Goal: Task Accomplishment & Management: Manage account settings

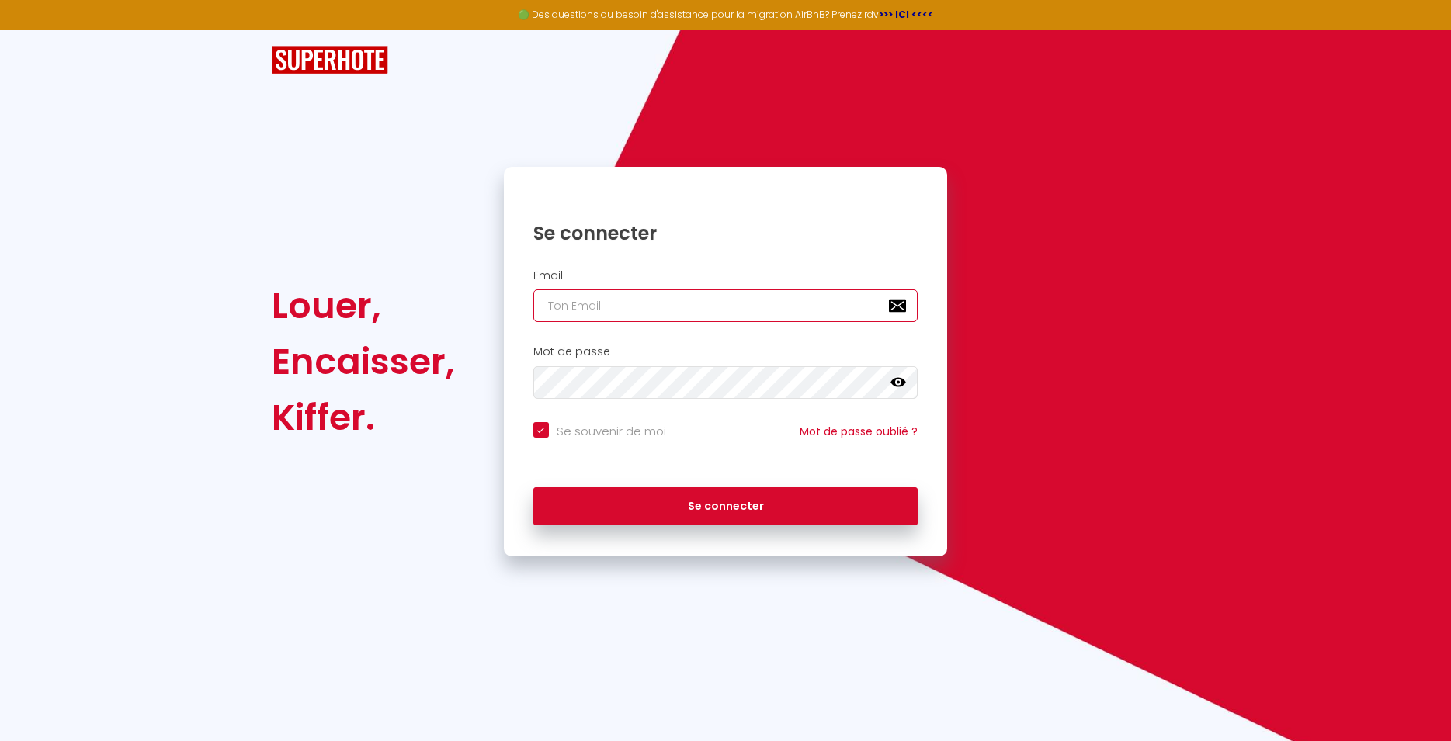
click at [629, 297] on input "email" at bounding box center [725, 306] width 385 height 33
type input "lenidabulles67@gmail.com"
checkbox input "true"
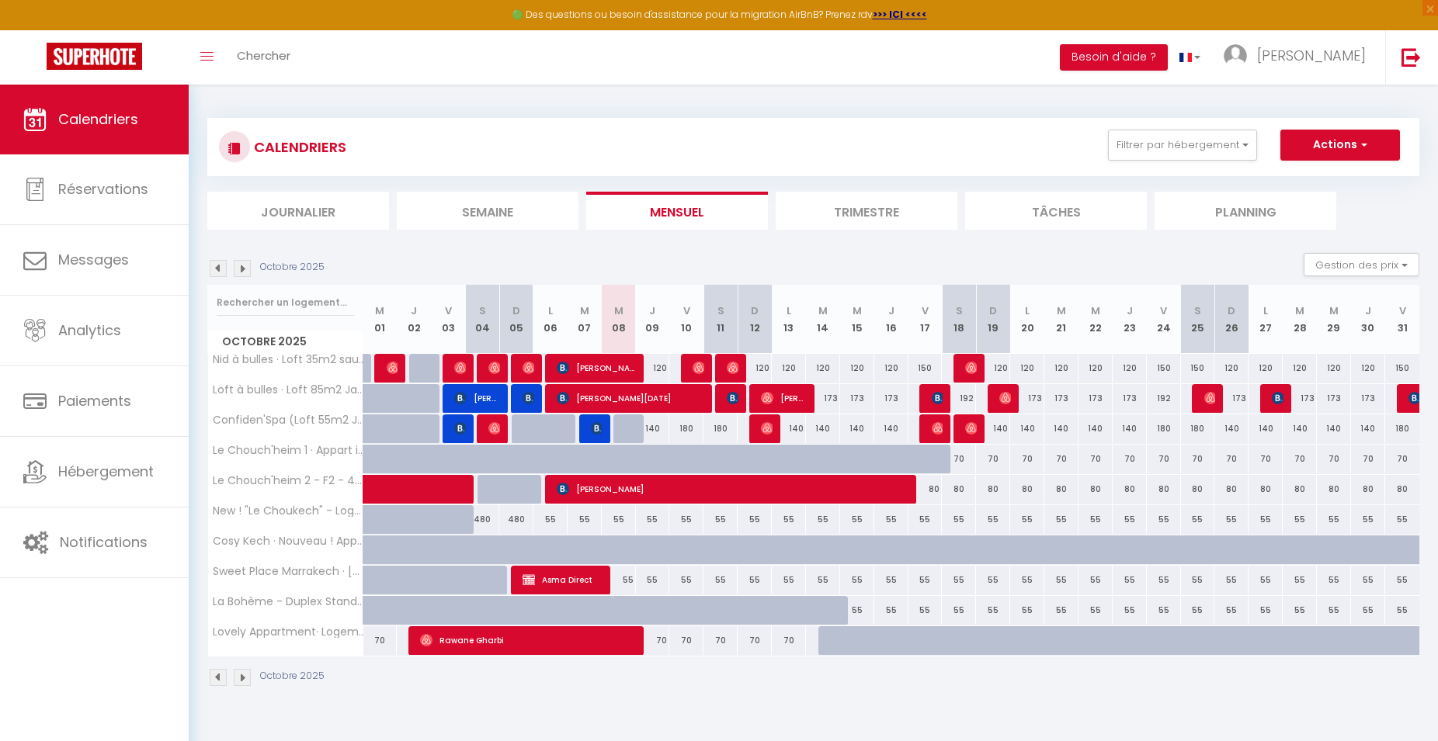
click at [585, 370] on span "Philip Claeys" at bounding box center [597, 368] width 80 height 30
select select "OK"
select select "0"
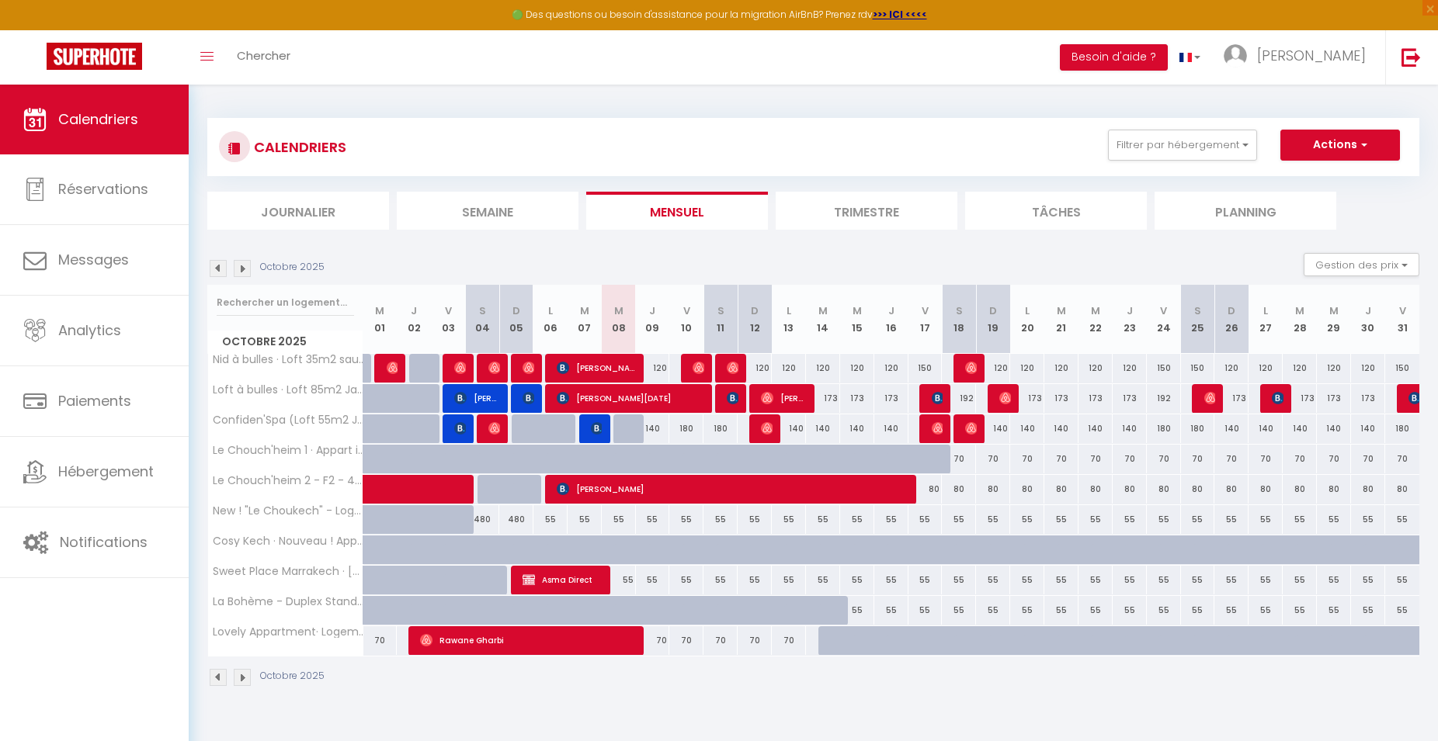
select select "1"
select select
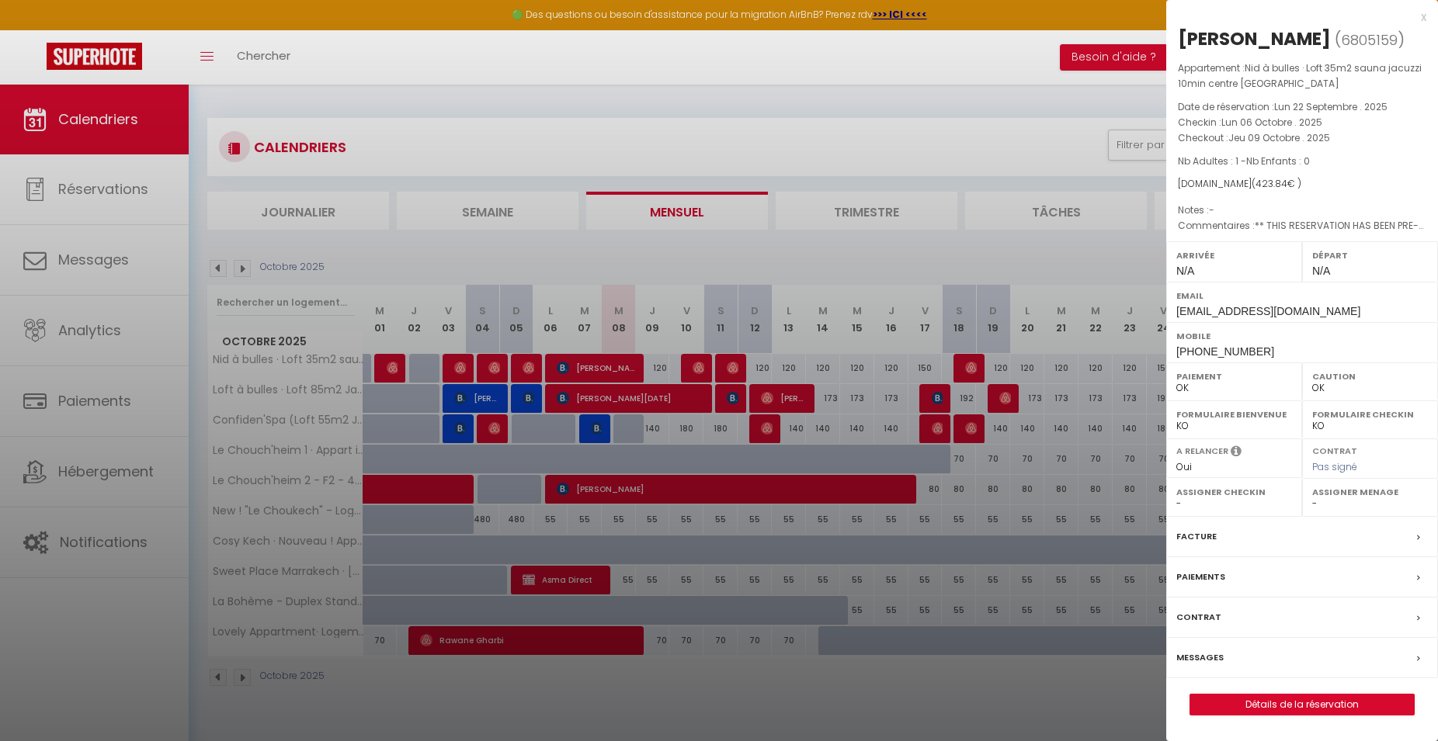
scroll to position [85, 0]
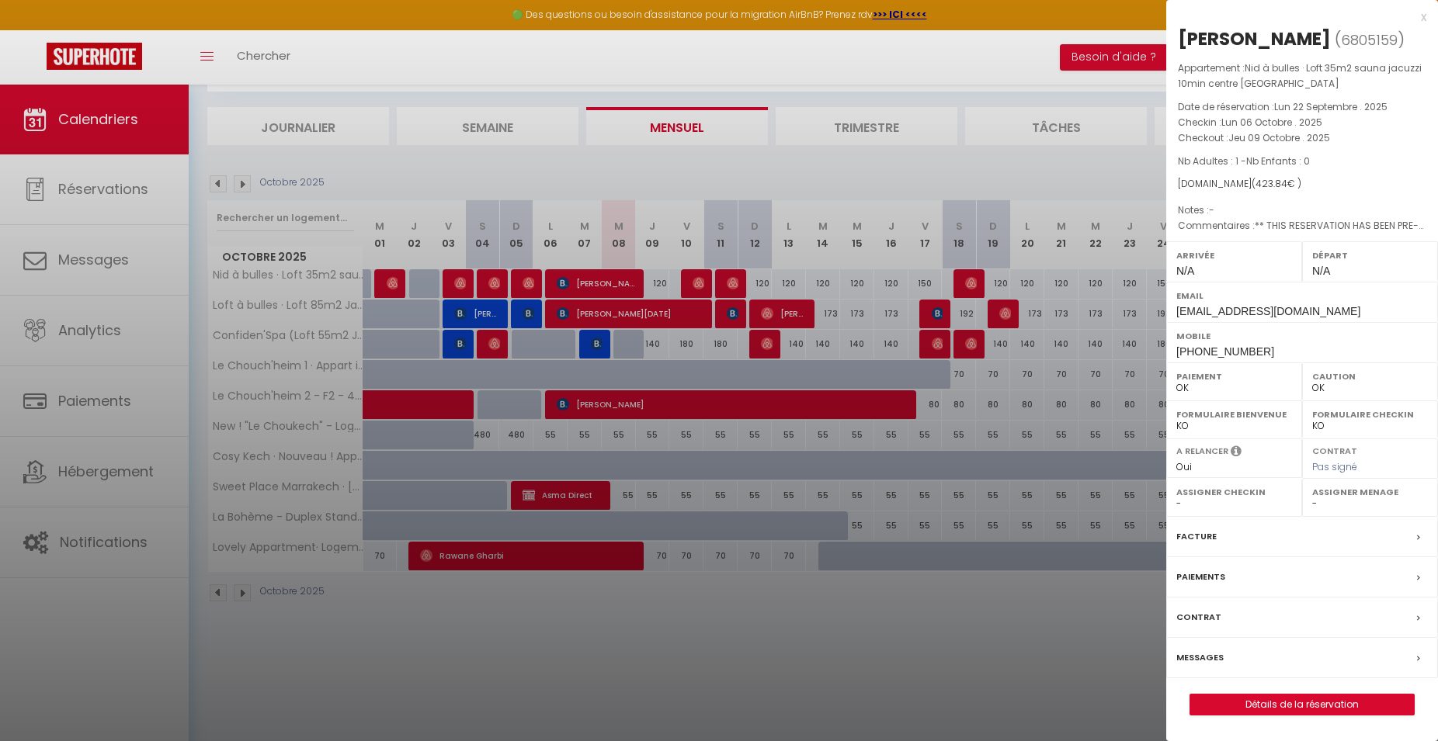
click at [1265, 535] on div "Facture" at bounding box center [1302, 537] width 272 height 40
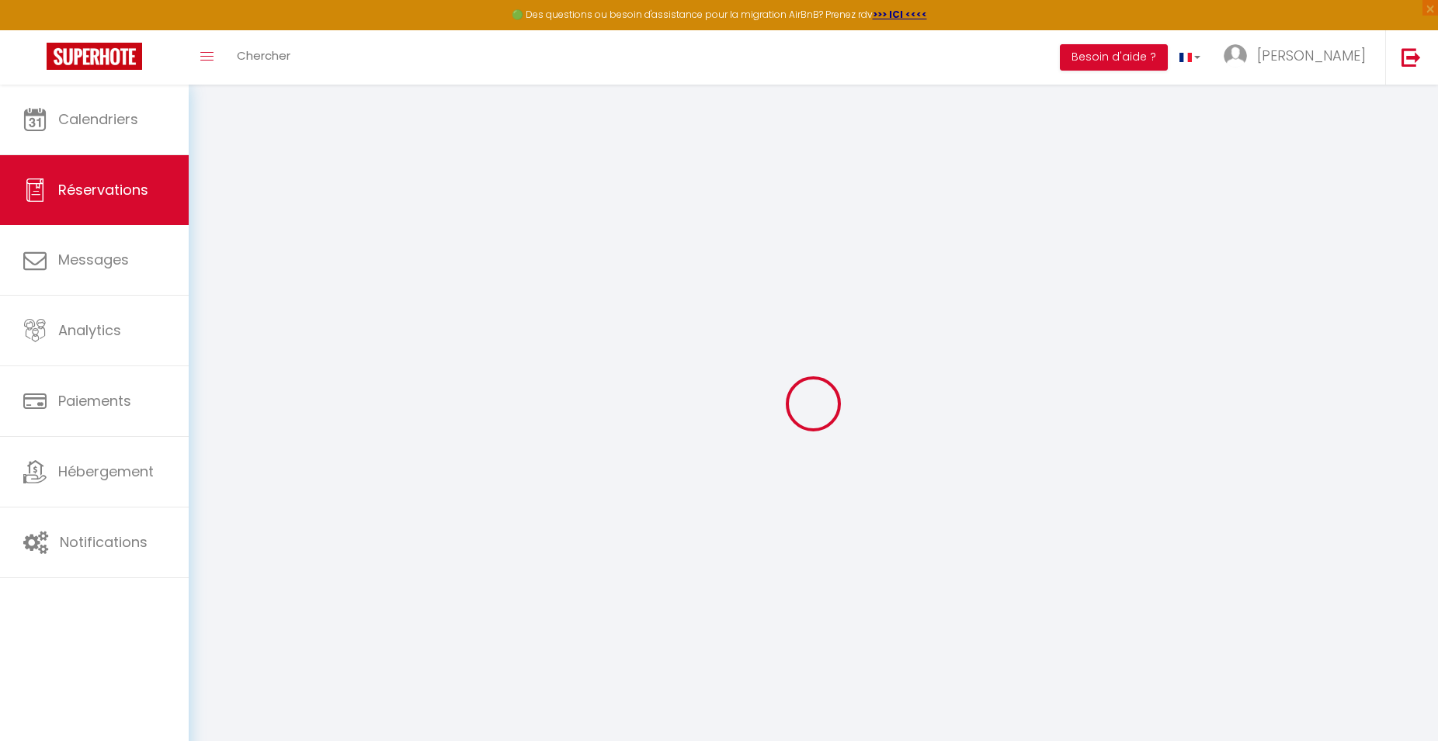
select select
checkbox input "false"
select select
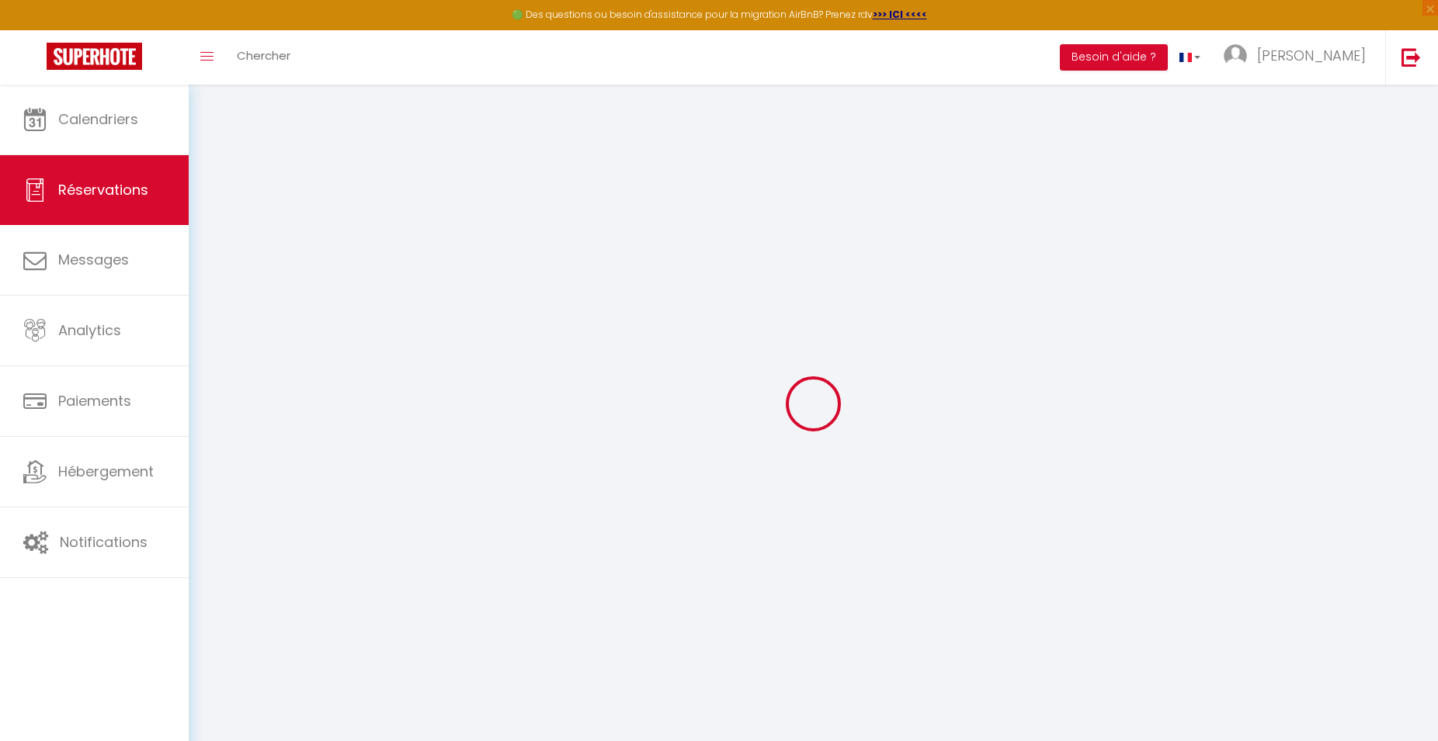
checkbox input "false"
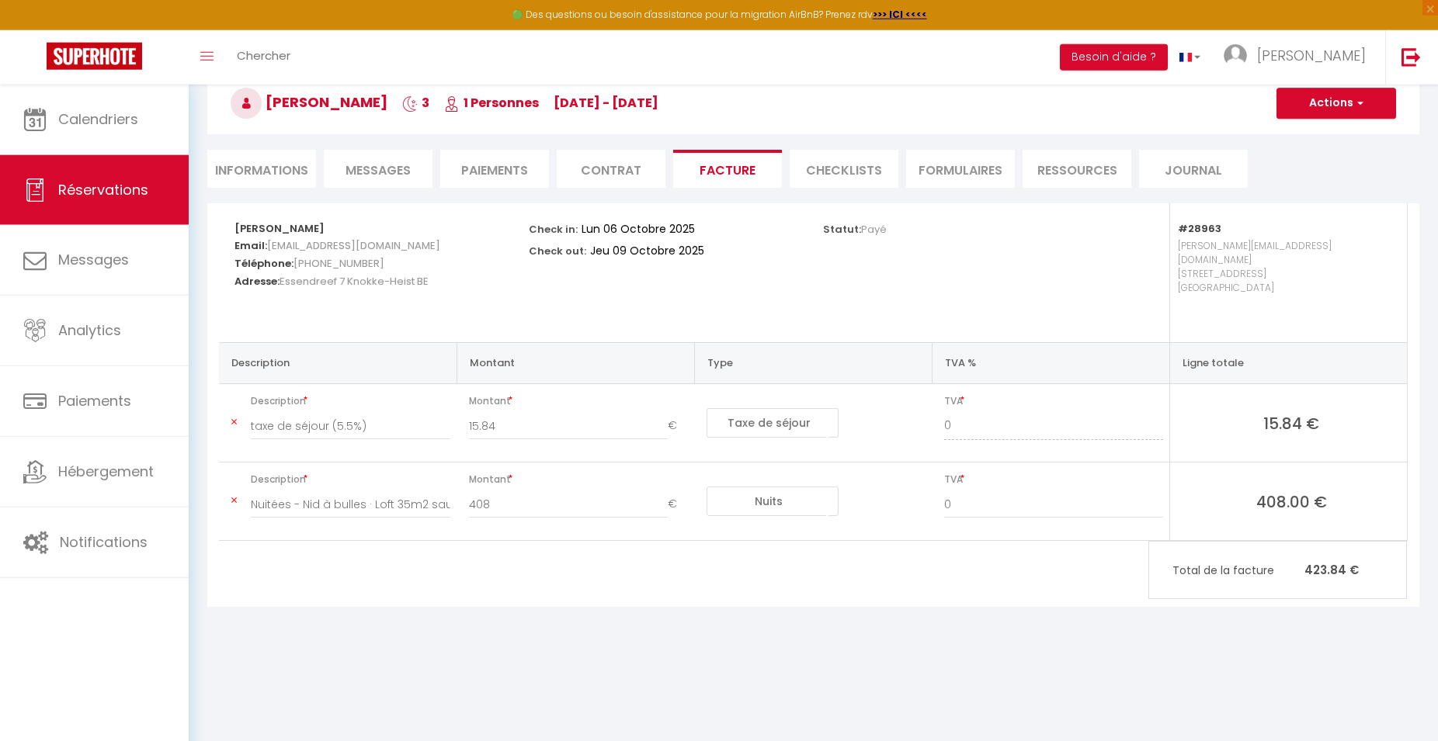
scroll to position [85, 0]
click at [1360, 102] on span "button" at bounding box center [1357, 102] width 9 height 14
click at [1332, 158] on link "Aperçu et éditer" at bounding box center [1324, 157] width 130 height 20
click at [1384, 99] on button "Actions" at bounding box center [1336, 102] width 120 height 31
click at [1340, 111] on button "Actions" at bounding box center [1336, 102] width 120 height 31
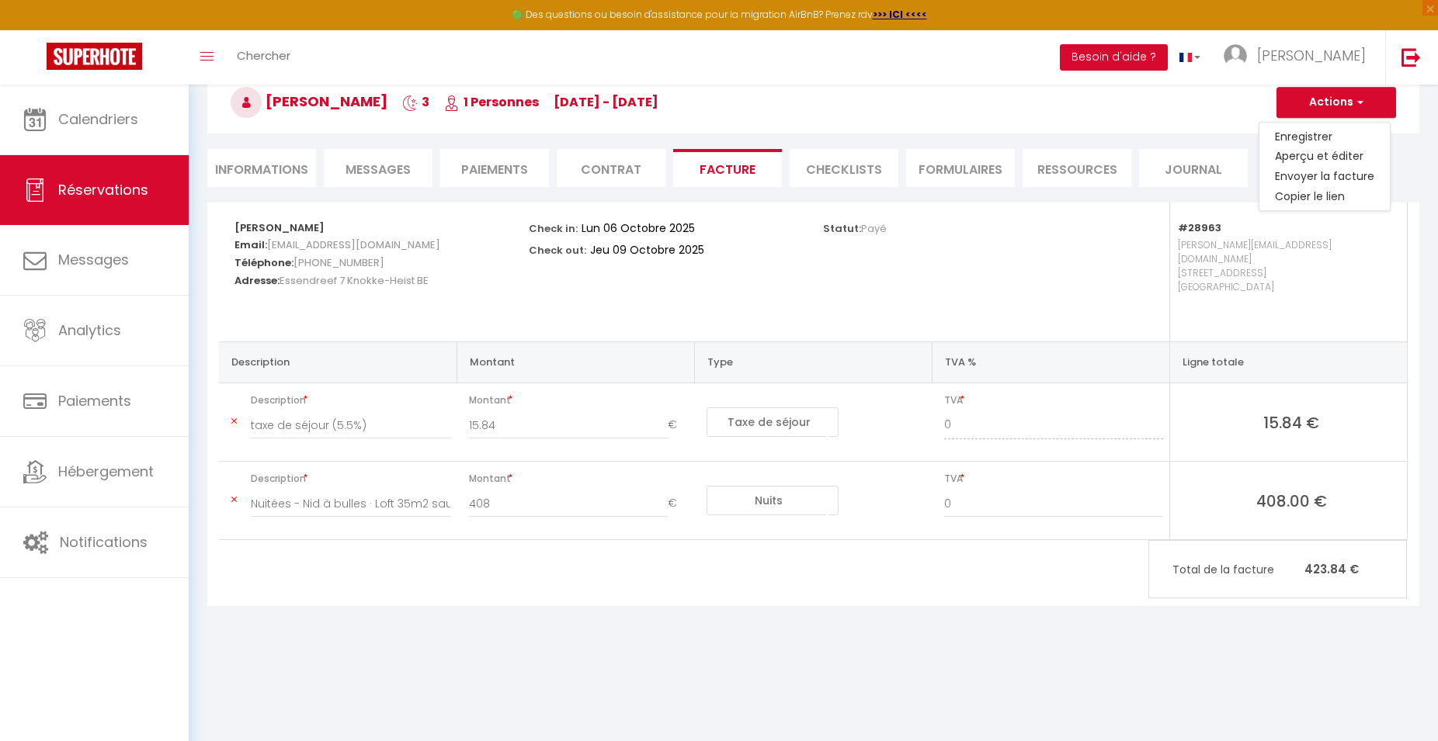
click at [1090, 121] on h3 "Philip Claeys 3 1 Personnes lu 06 Oct - je 09 Oct" at bounding box center [813, 102] width 1212 height 62
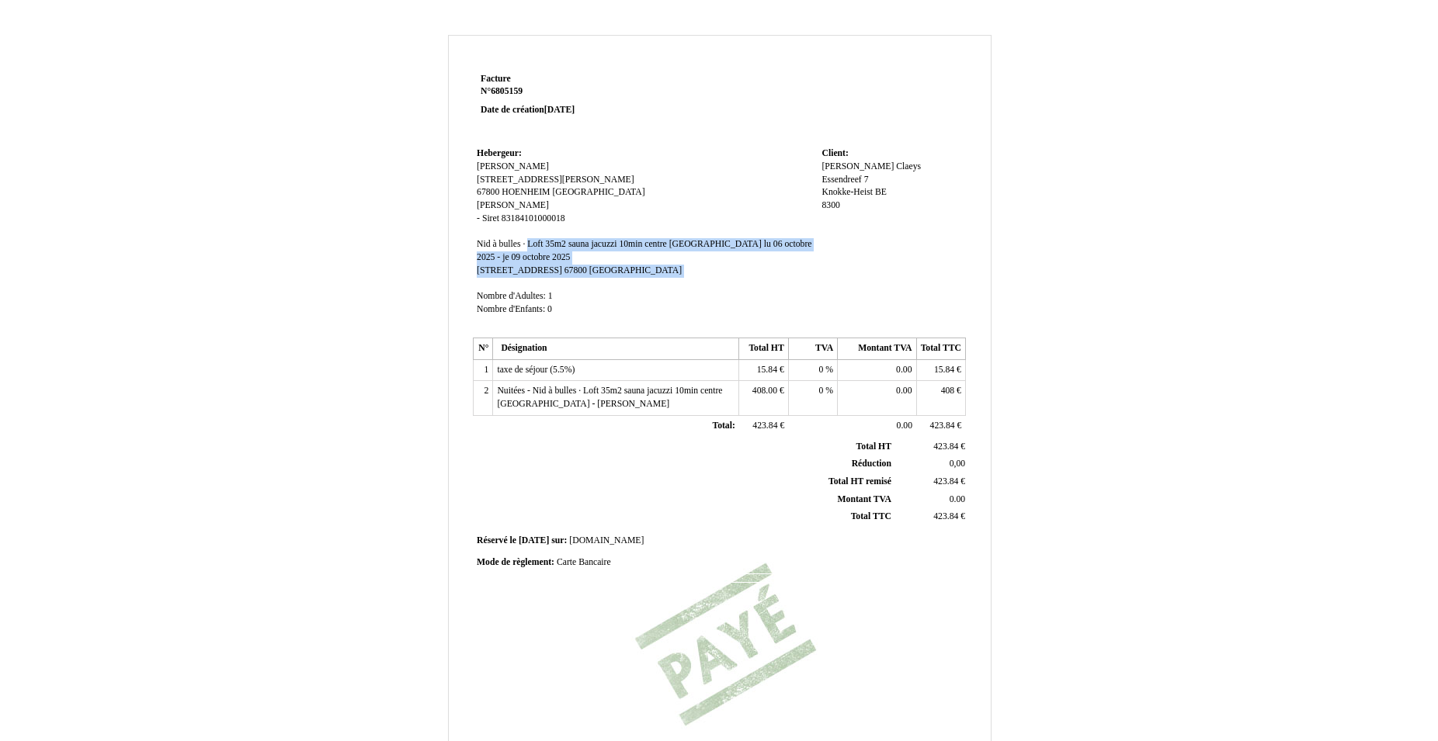
drag, startPoint x: 526, startPoint y: 245, endPoint x: 600, endPoint y: 283, distance: 83.3
click at [600, 283] on td "Hebergeur: [GEOGRAPHIC_DATA]: BENABDALLAH [PERSON_NAME] [STREET_ADDRESS][PERSON…" at bounding box center [645, 238] width 345 height 189
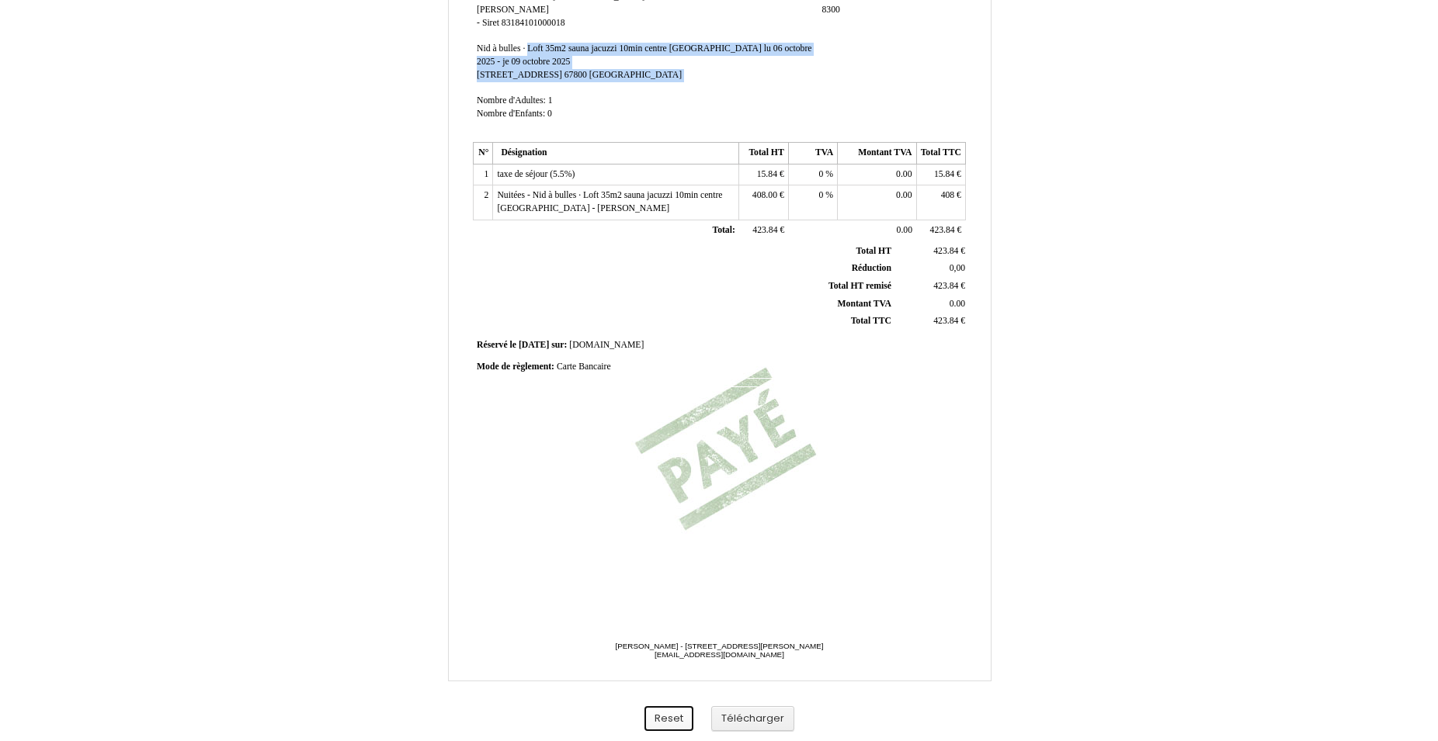
click at [673, 726] on button "Reset" at bounding box center [668, 720] width 49 height 26
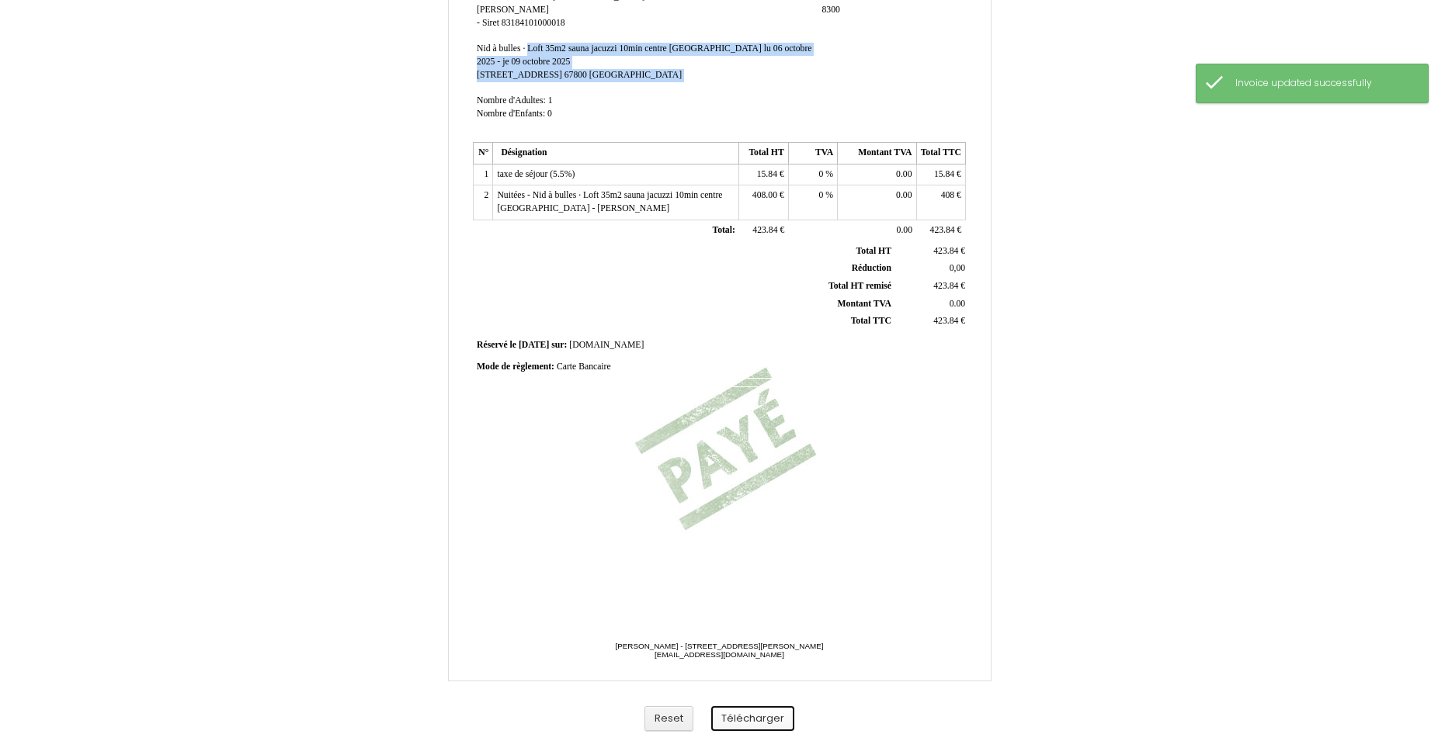
click at [733, 724] on button "Télécharger" at bounding box center [752, 720] width 83 height 26
